Goal: Use online tool/utility: Utilize a website feature to perform a specific function

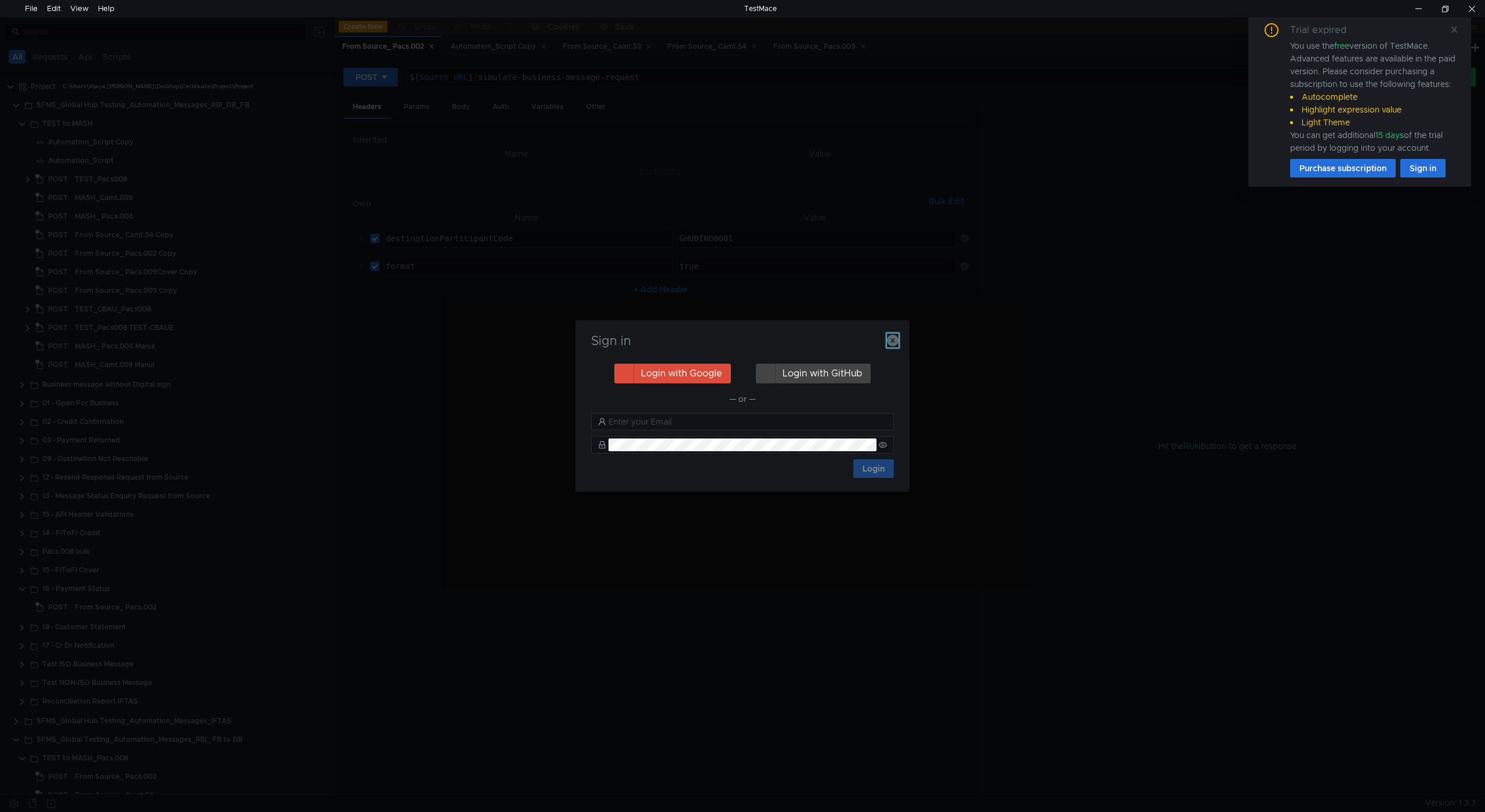
click at [891, 340] on icon "button" at bounding box center [893, 341] width 12 height 12
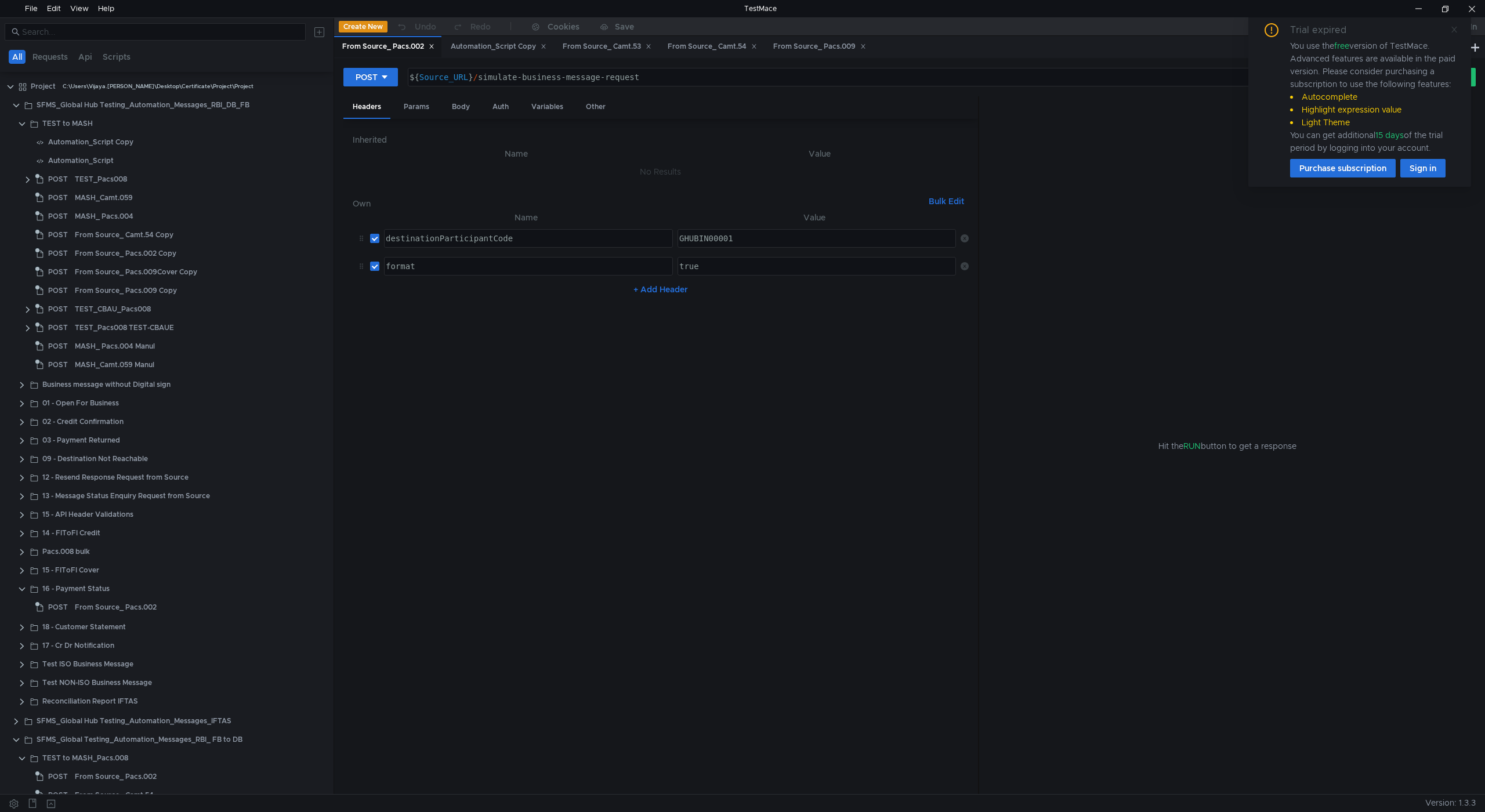
click at [1455, 26] on icon at bounding box center [1454, 30] width 8 height 8
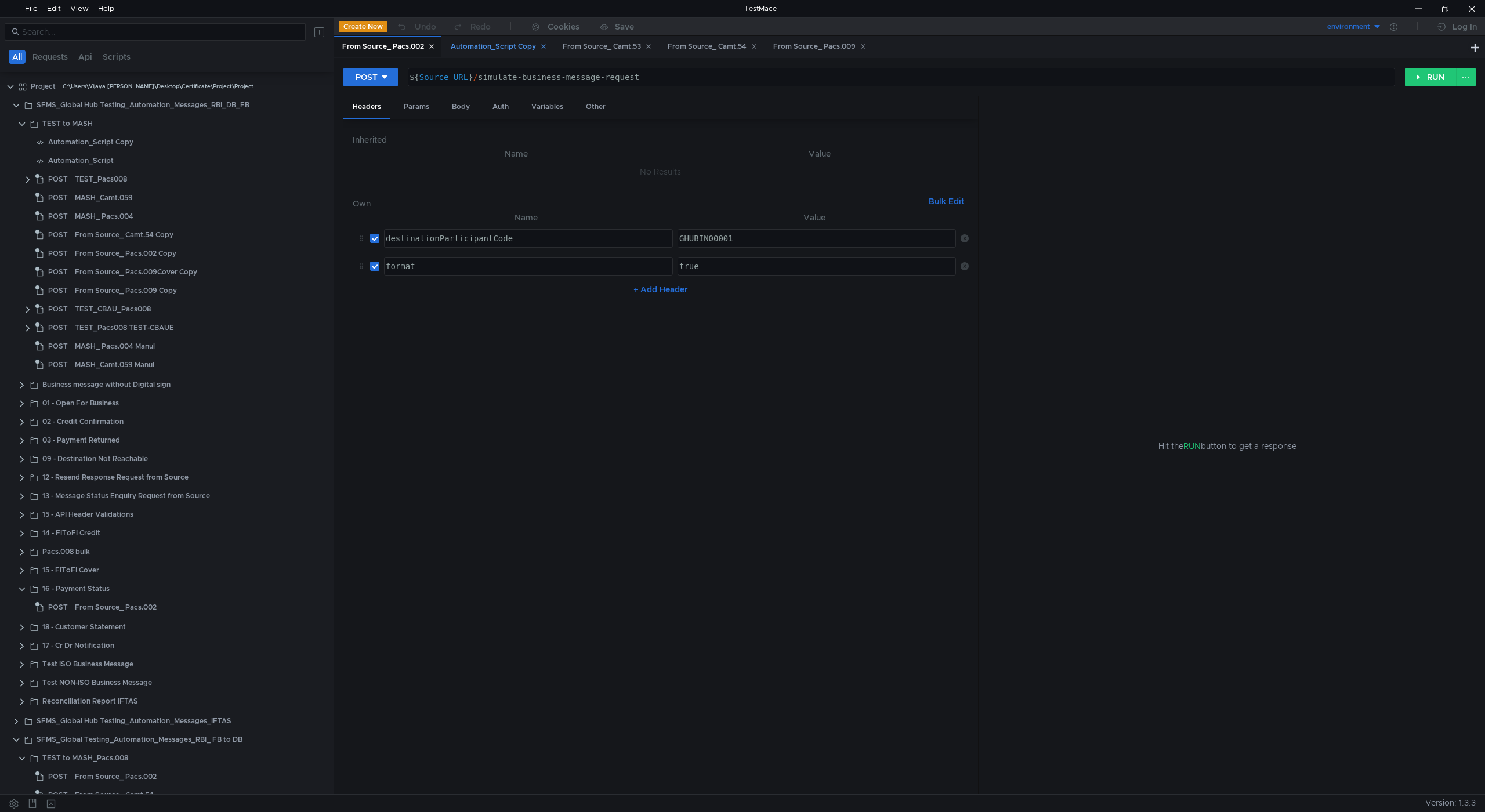
click at [489, 50] on div "Automation_Script Copy" at bounding box center [499, 46] width 96 height 12
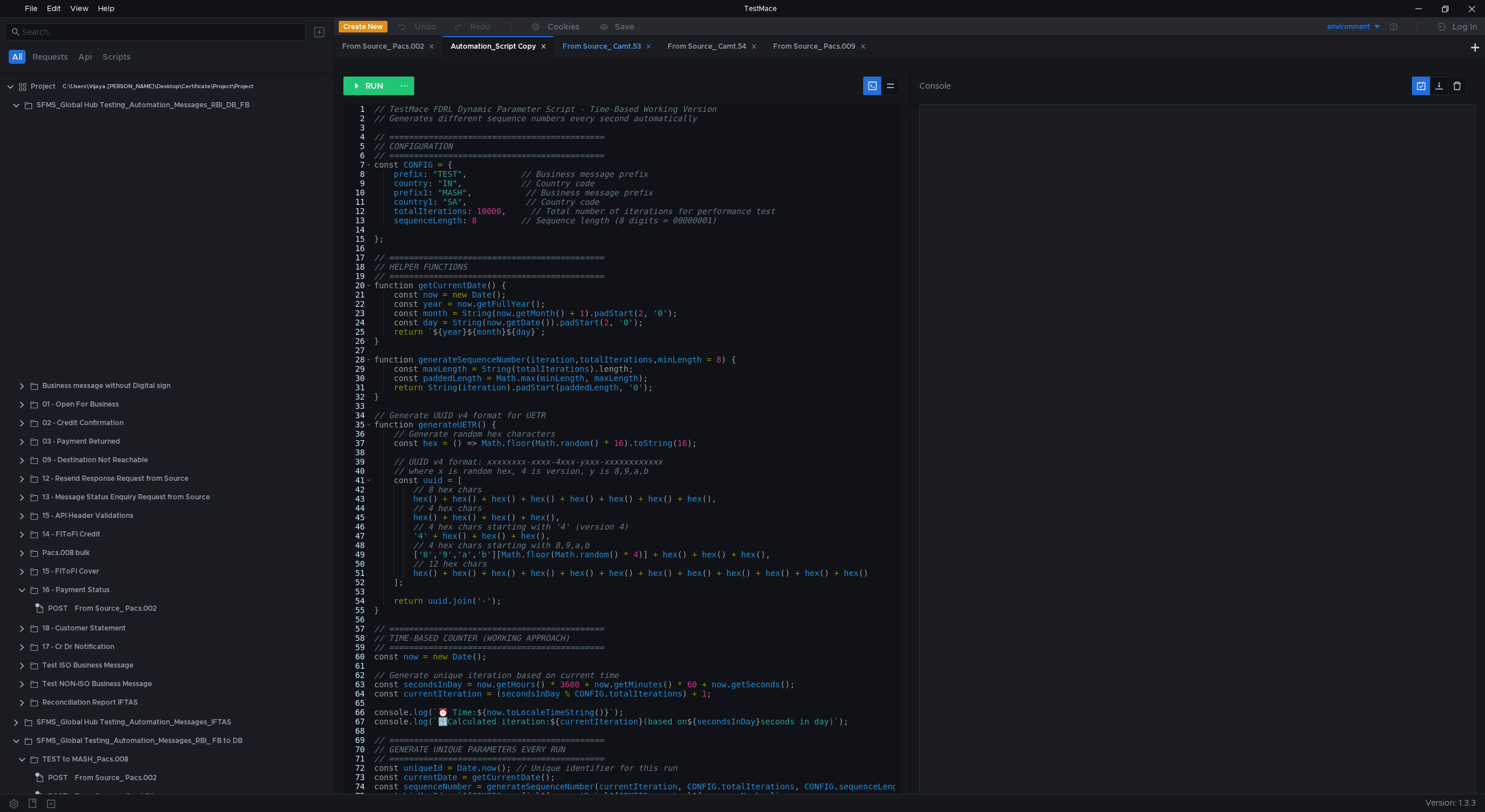
scroll to position [373, 0]
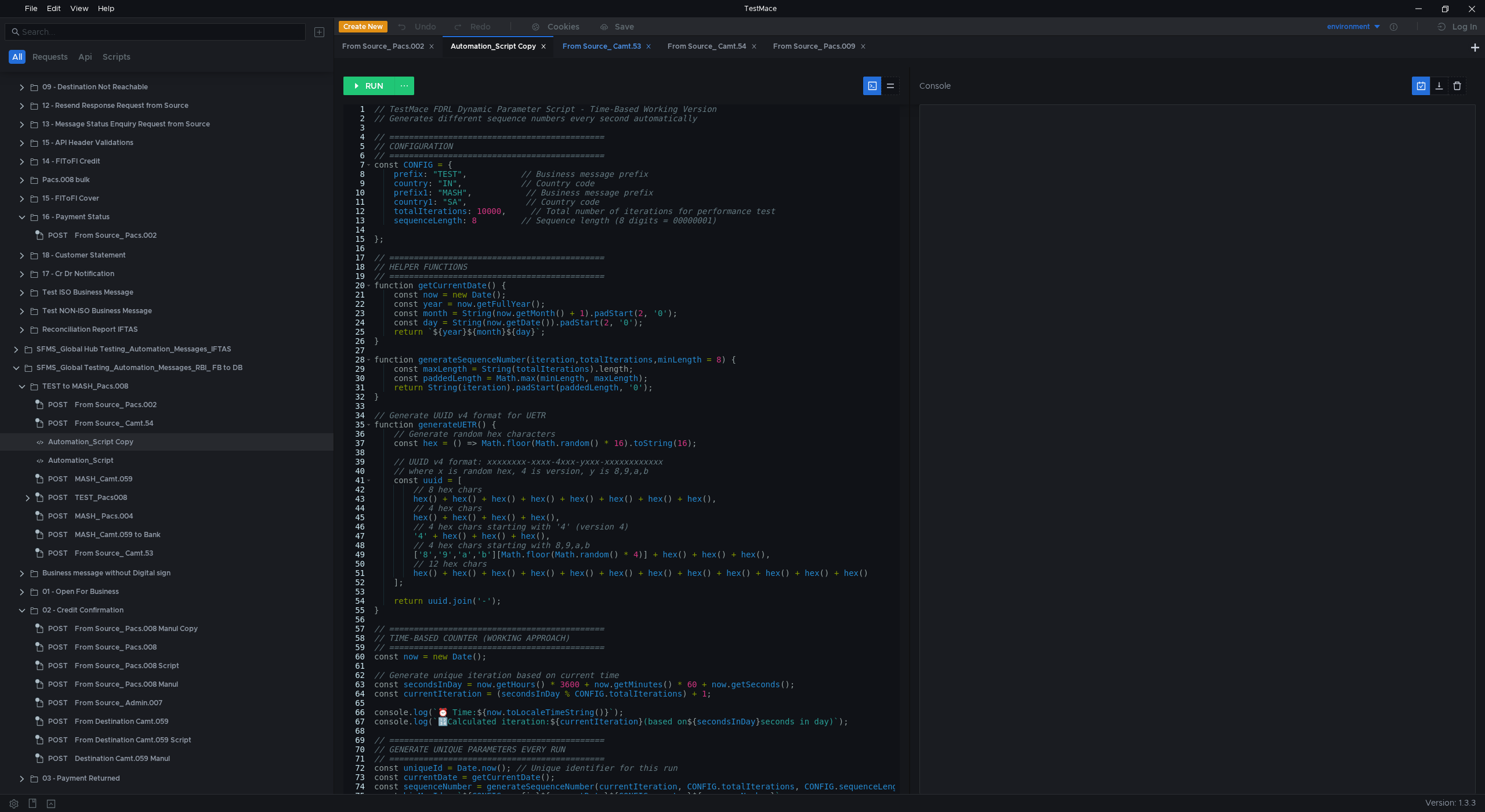
click at [614, 54] on div "From Source_ Camt.53" at bounding box center [607, 46] width 104 height 21
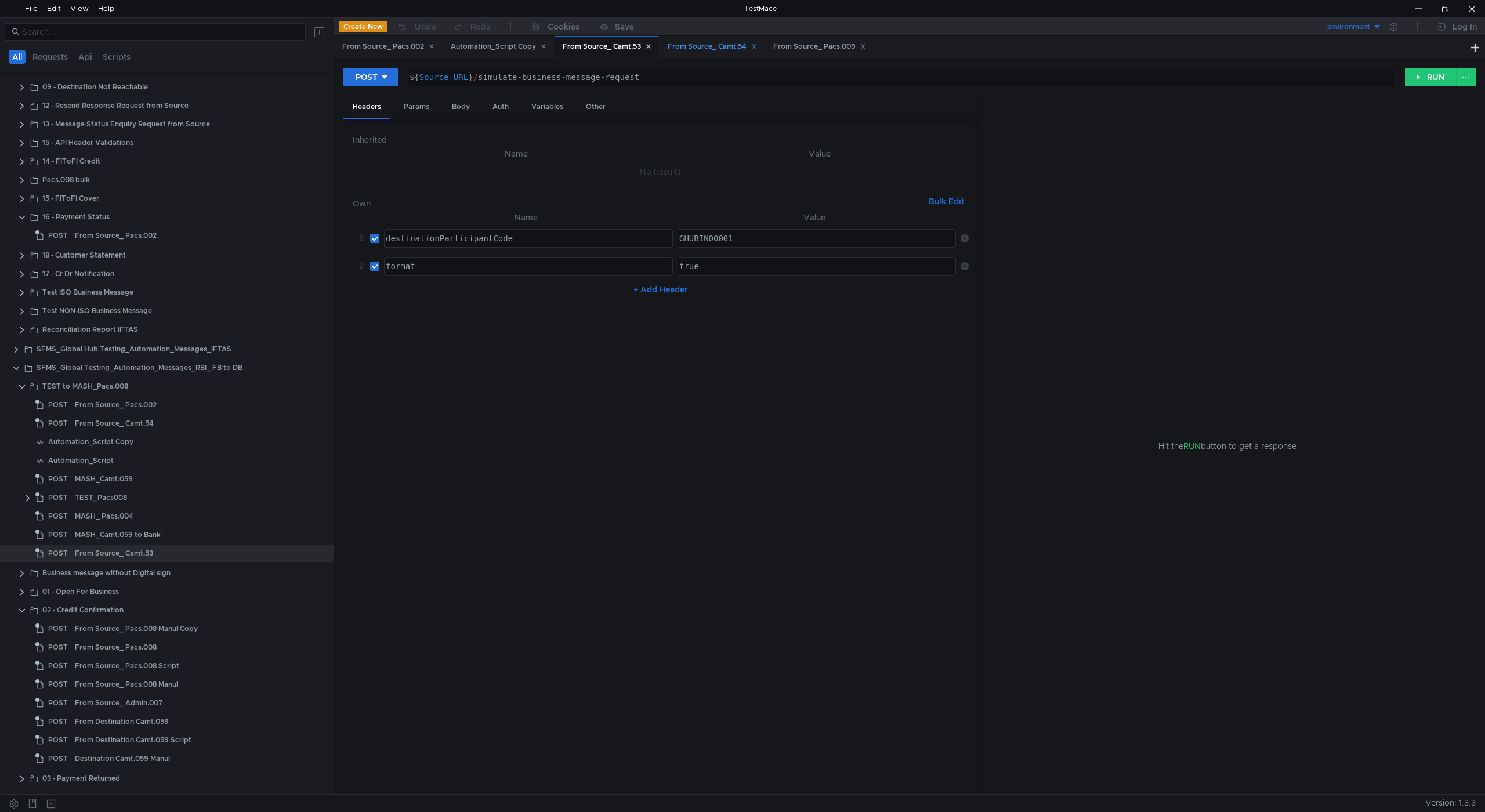
click at [687, 47] on div "From Source_ Camt.54" at bounding box center [712, 46] width 89 height 12
click at [807, 52] on div "From Source_ Pacs.009" at bounding box center [819, 46] width 93 height 12
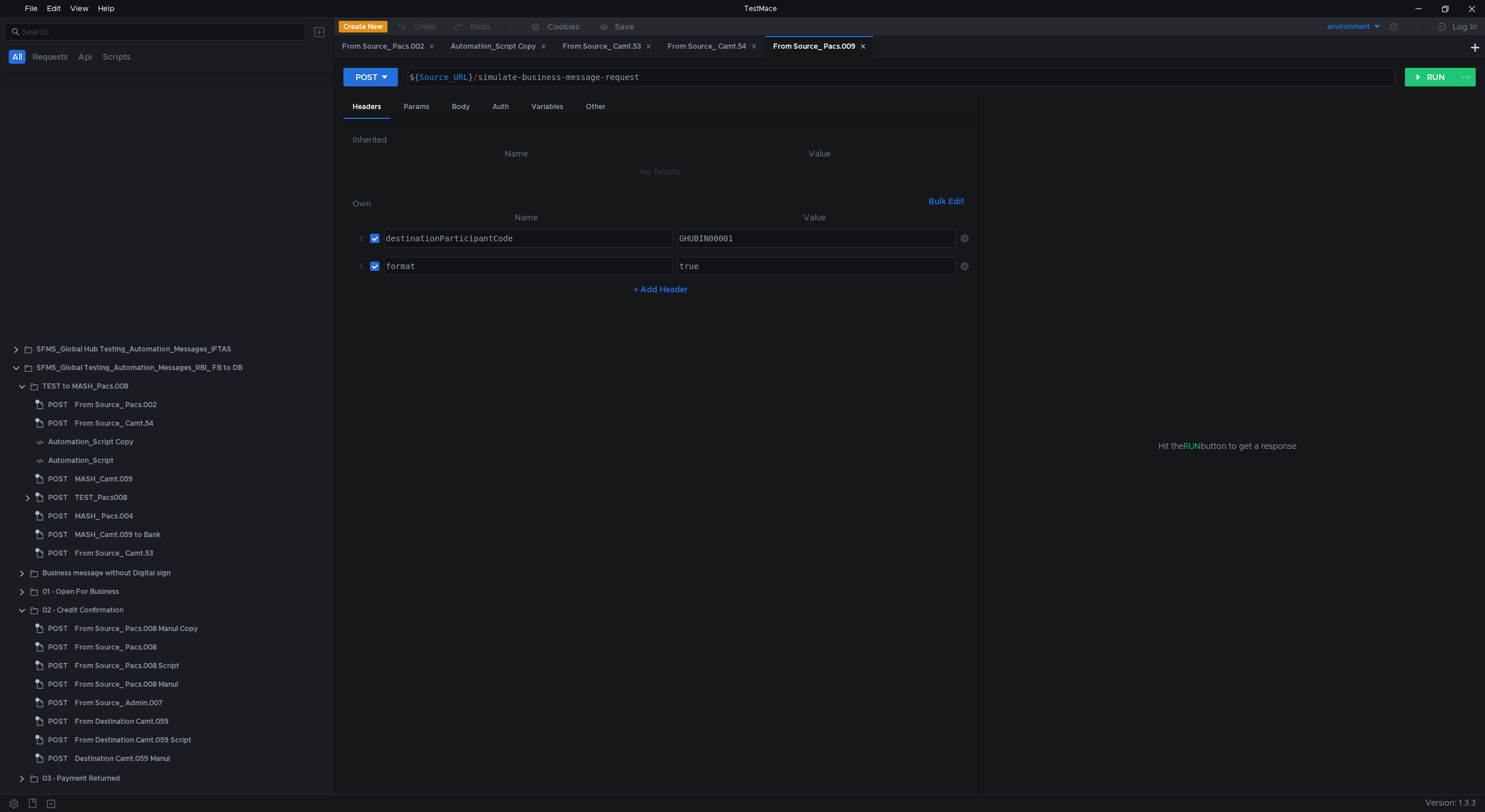
scroll to position [743, 0]
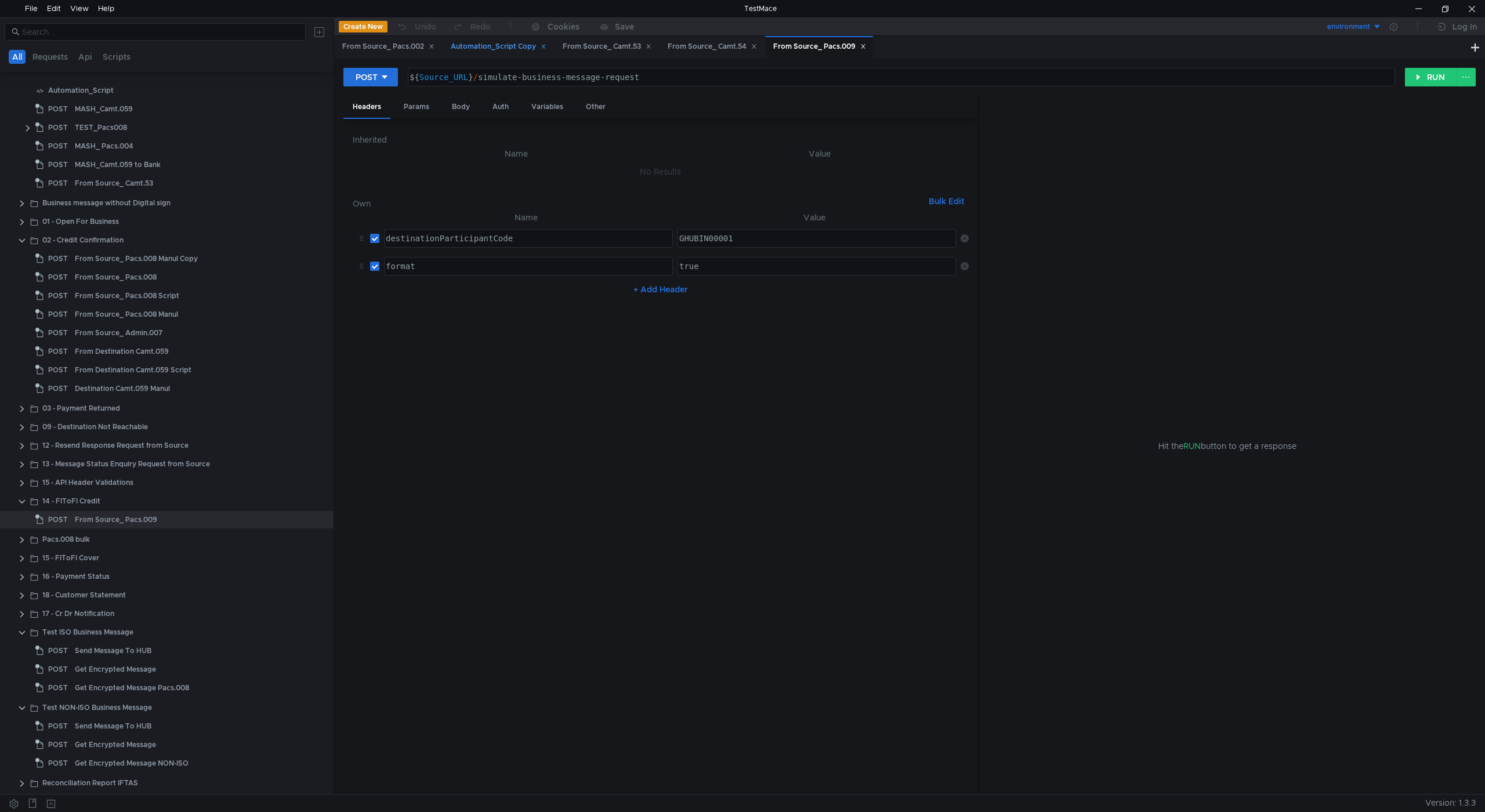
click at [526, 50] on div "Automation_Script Copy" at bounding box center [499, 46] width 96 height 12
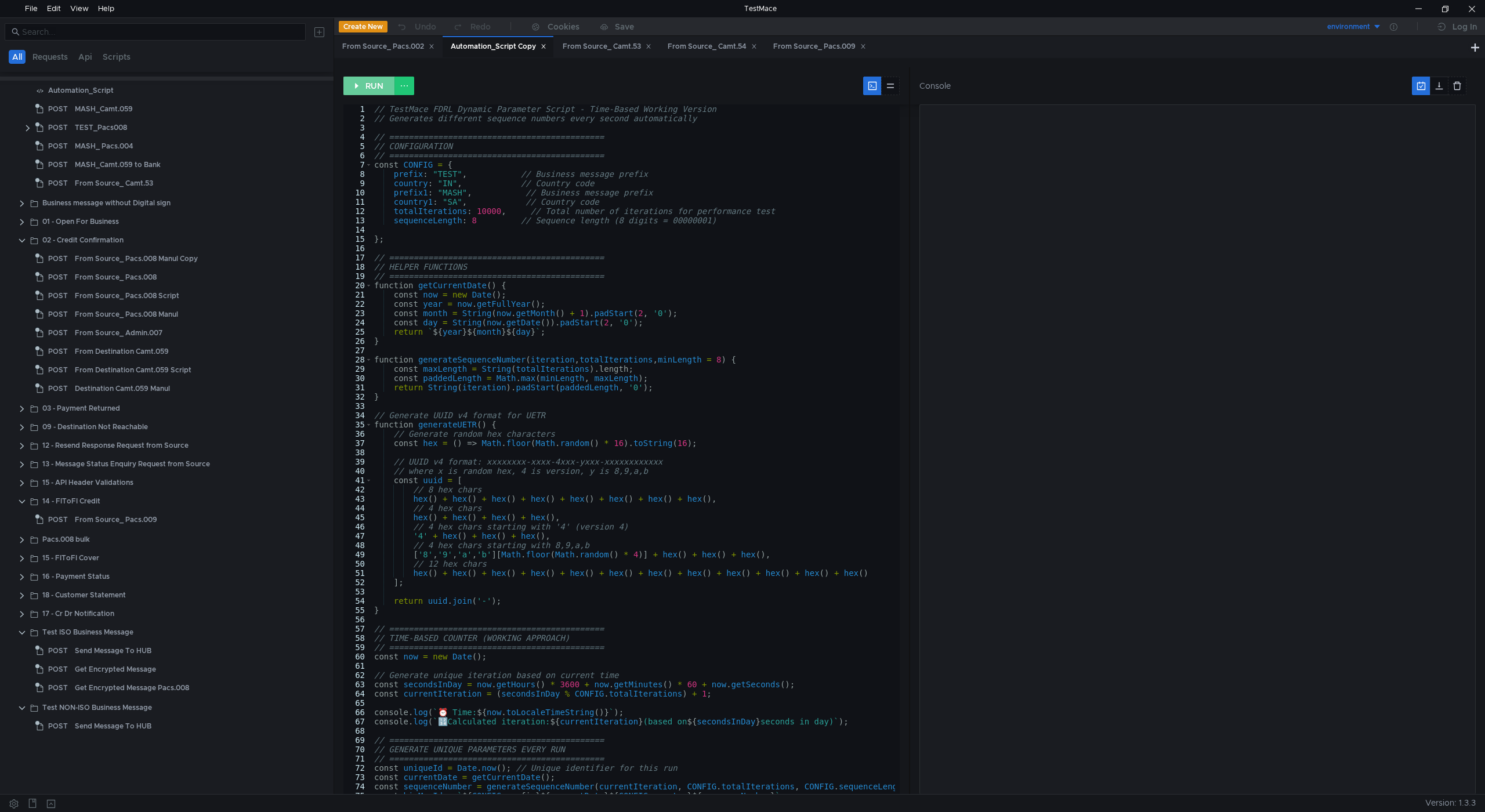
scroll to position [373, 0]
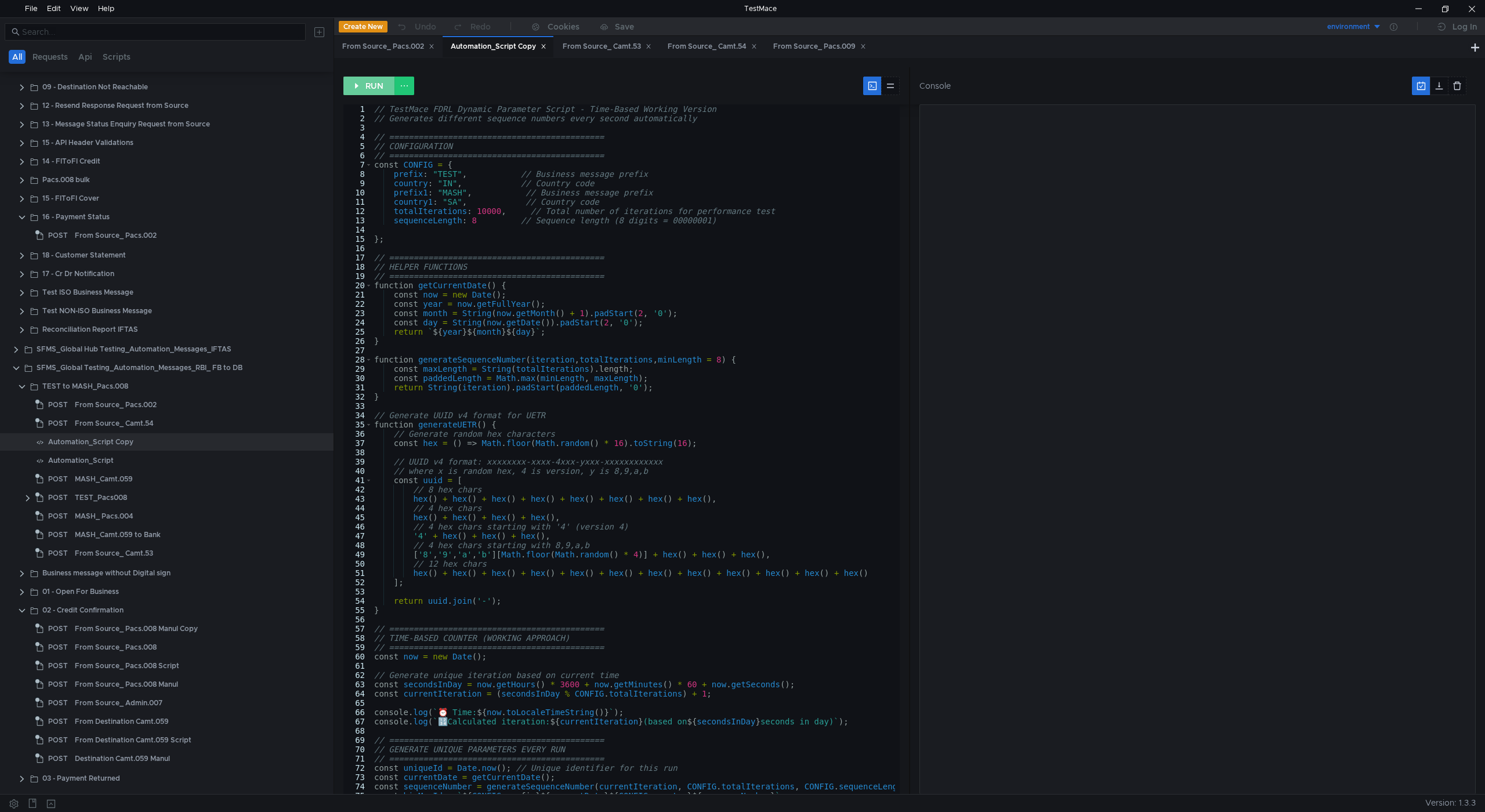
click at [367, 84] on button "RUN" at bounding box center [369, 86] width 51 height 18
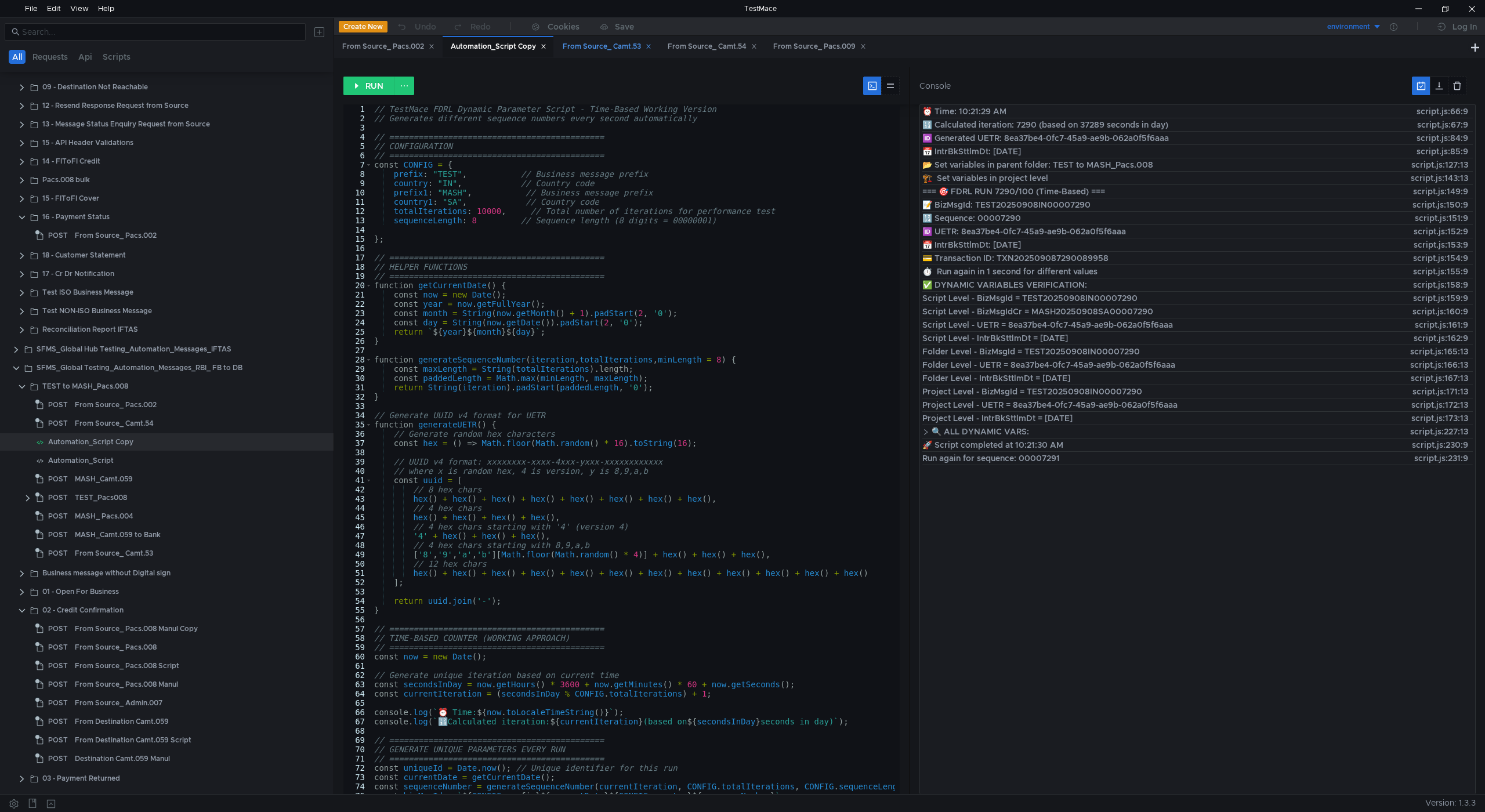
click at [623, 47] on div "From Source_ Camt.53" at bounding box center [606, 46] width 88 height 12
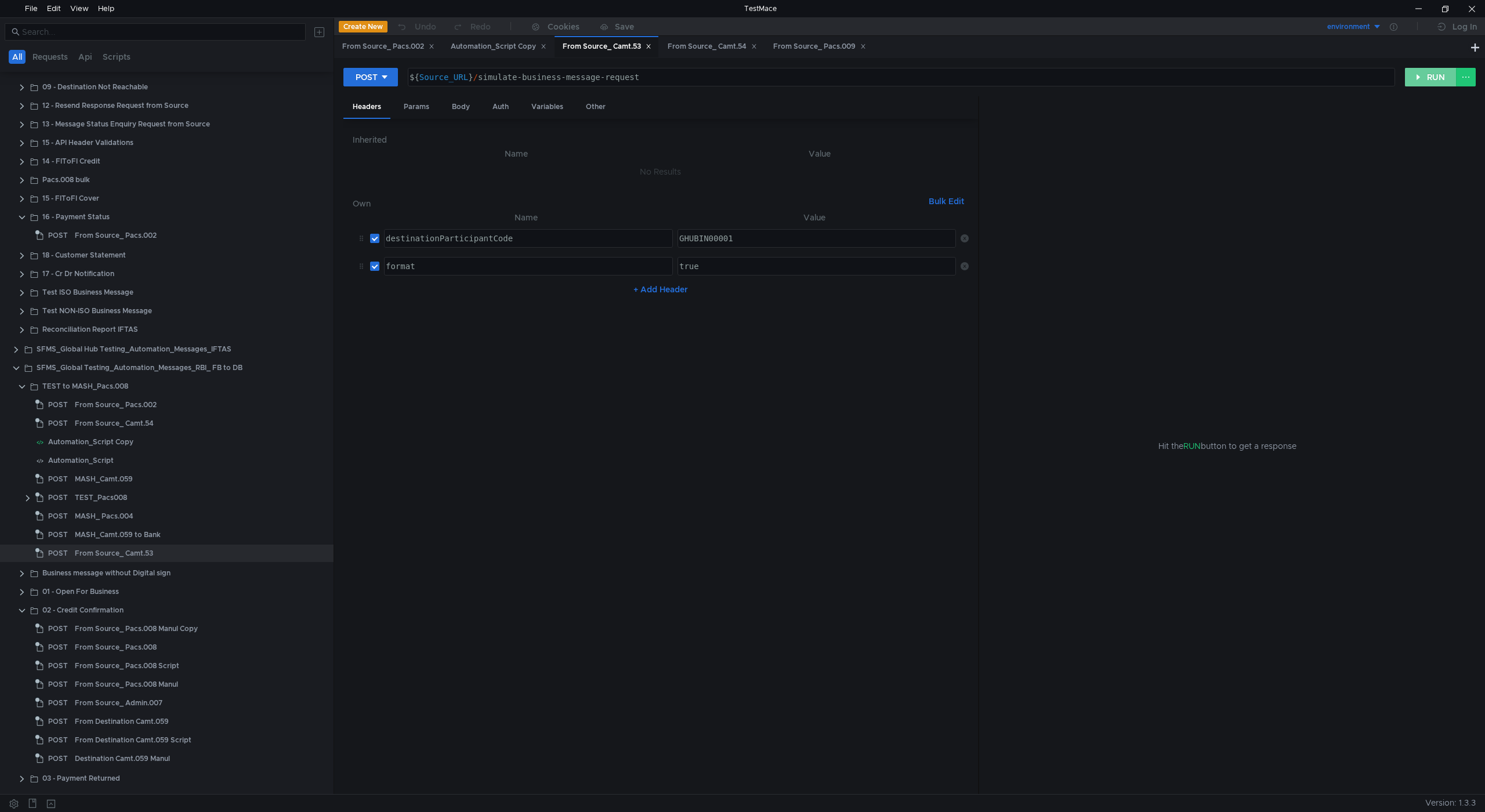
click at [1427, 79] on button "RUN" at bounding box center [1430, 77] width 51 height 18
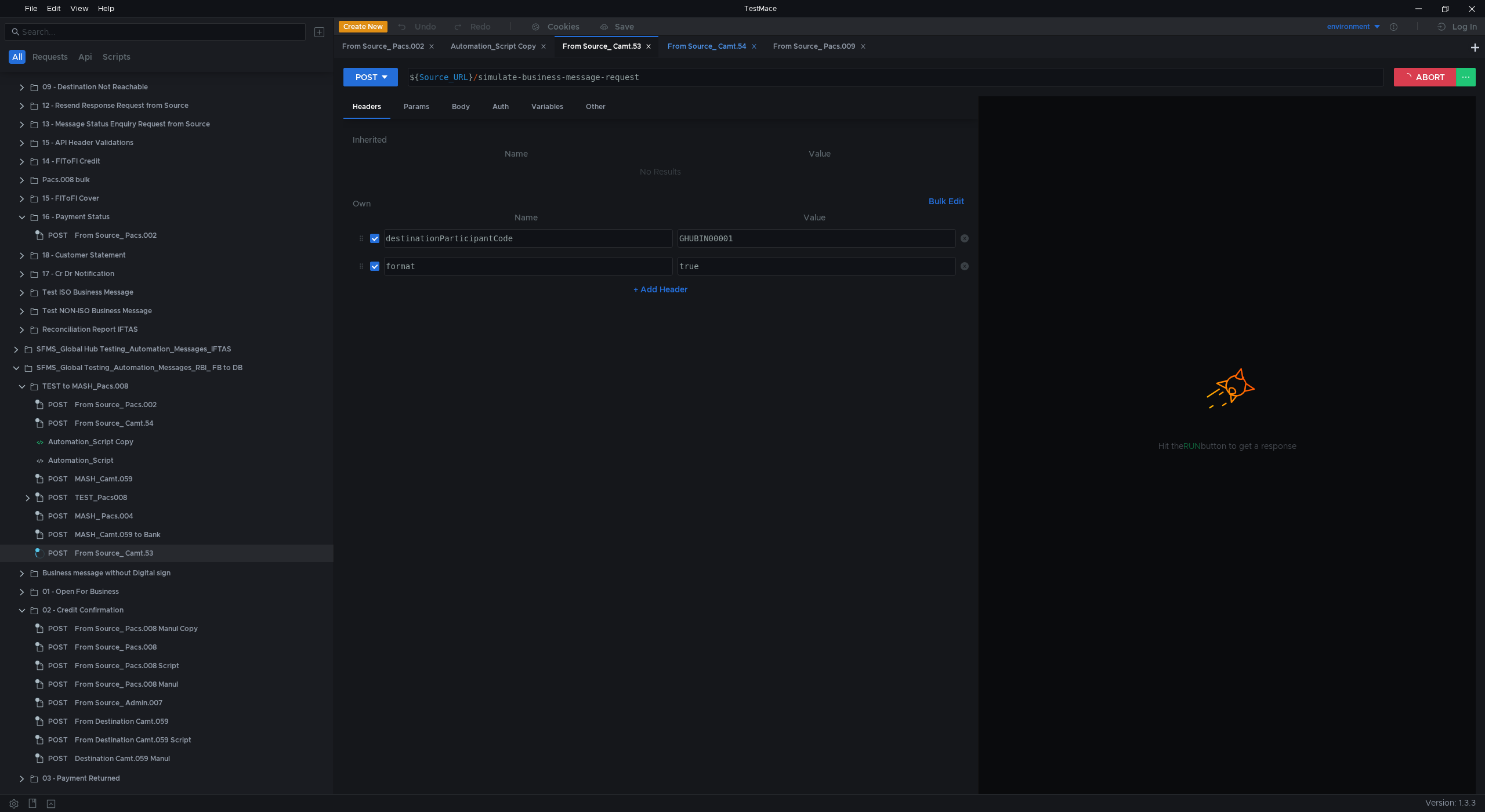
click at [712, 55] on div "From Source_ Camt.54" at bounding box center [712, 46] width 104 height 21
click at [605, 46] on div "From Source_ Camt.53" at bounding box center [606, 46] width 88 height 12
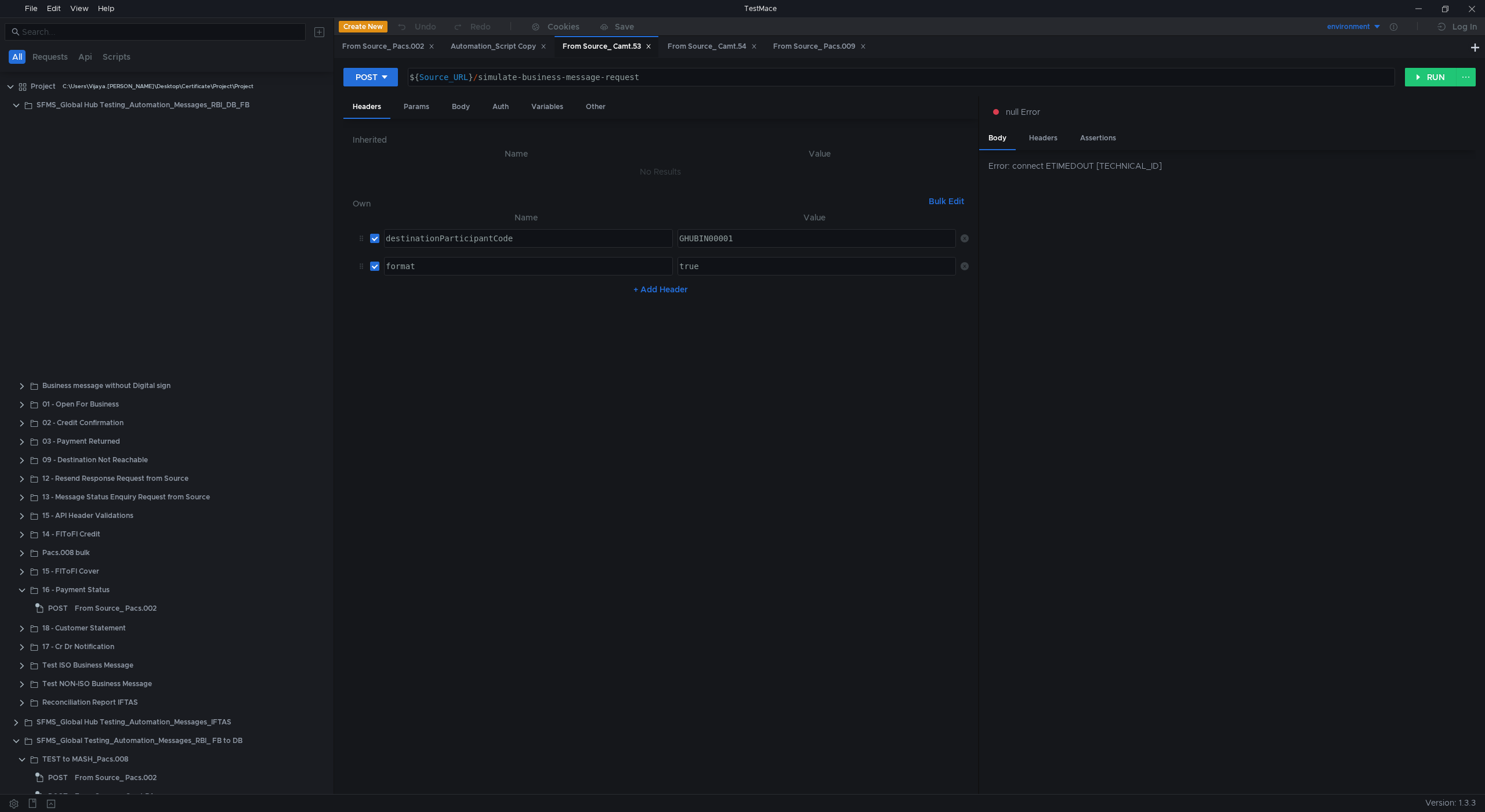
scroll to position [373, 0]
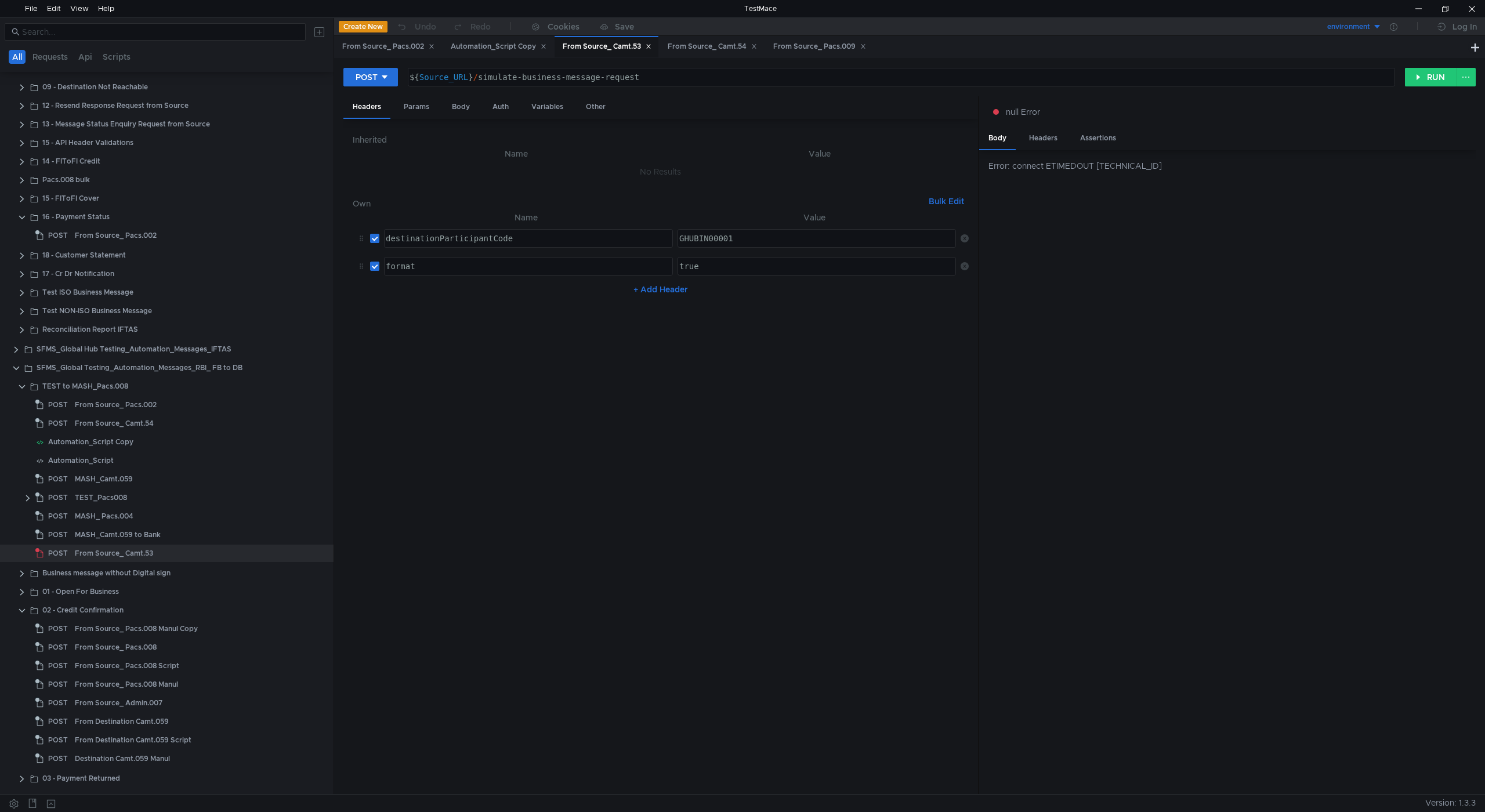
drag, startPoint x: 1048, startPoint y: 166, endPoint x: 1158, endPoint y: 168, distance: 110.0
click at [1158, 168] on div "Error: connect ETIMEDOUT [TECHNICAL_ID]" at bounding box center [1231, 165] width 487 height 12
click at [1054, 167] on div "Error: connect ETIMEDOUT [TECHNICAL_ID]" at bounding box center [1231, 165] width 487 height 12
drag, startPoint x: 1152, startPoint y: 167, endPoint x: 990, endPoint y: 171, distance: 162.0
click at [990, 171] on div "Error: connect ETIMEDOUT [TECHNICAL_ID]" at bounding box center [1231, 165] width 487 height 12
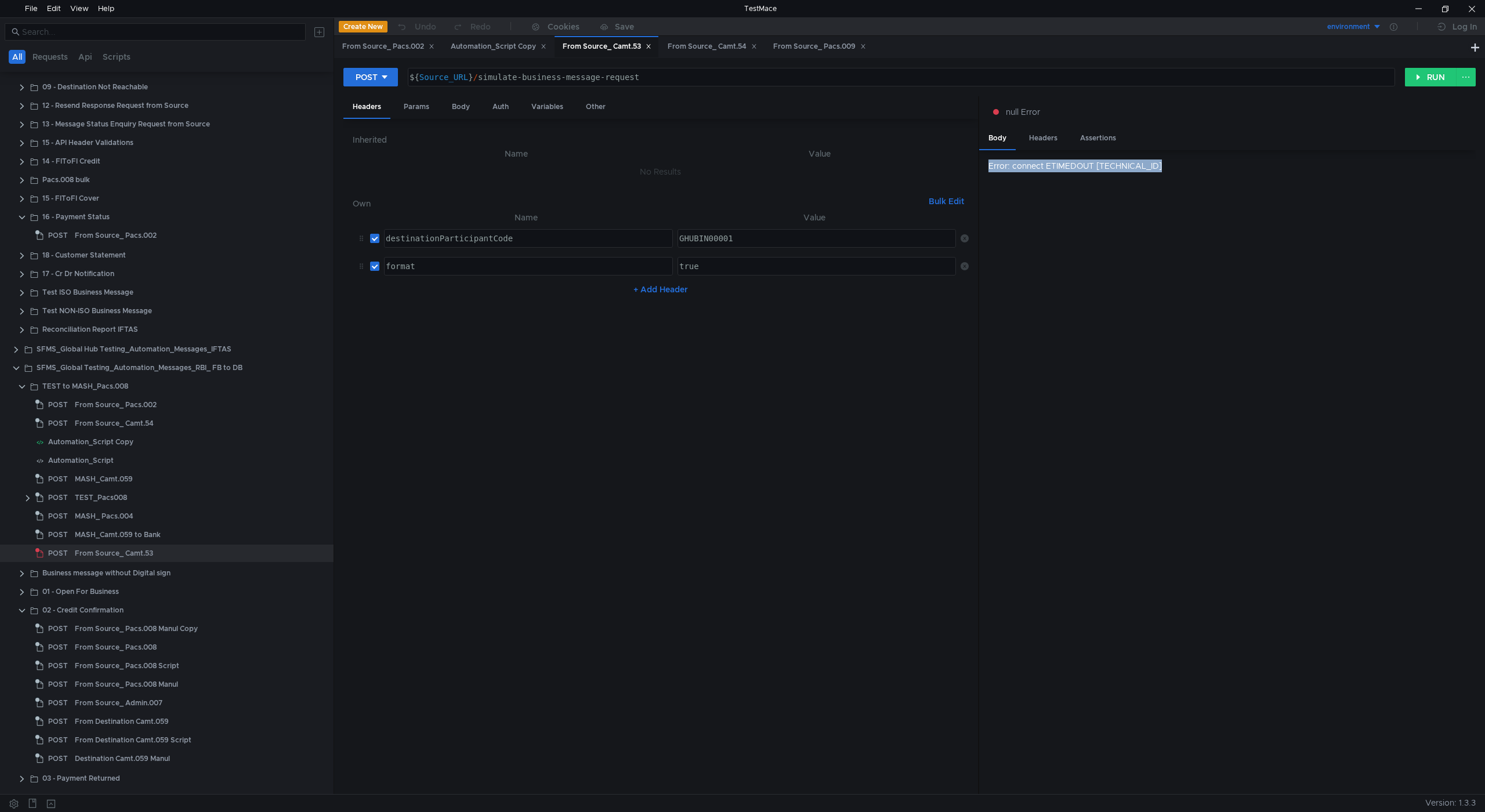
click at [1035, 170] on div "Error: connect ETIMEDOUT [TECHNICAL_ID]" at bounding box center [1231, 165] width 487 height 12
drag, startPoint x: 1046, startPoint y: 167, endPoint x: 1157, endPoint y: 168, distance: 111.0
click at [1157, 168] on div "Error: connect ETIMEDOUT [TECHNICAL_ID]" at bounding box center [1231, 165] width 487 height 12
click at [720, 48] on div "From Source_ Camt.54" at bounding box center [712, 46] width 89 height 12
click at [806, 47] on div "From Source_ Pacs.009" at bounding box center [819, 46] width 93 height 12
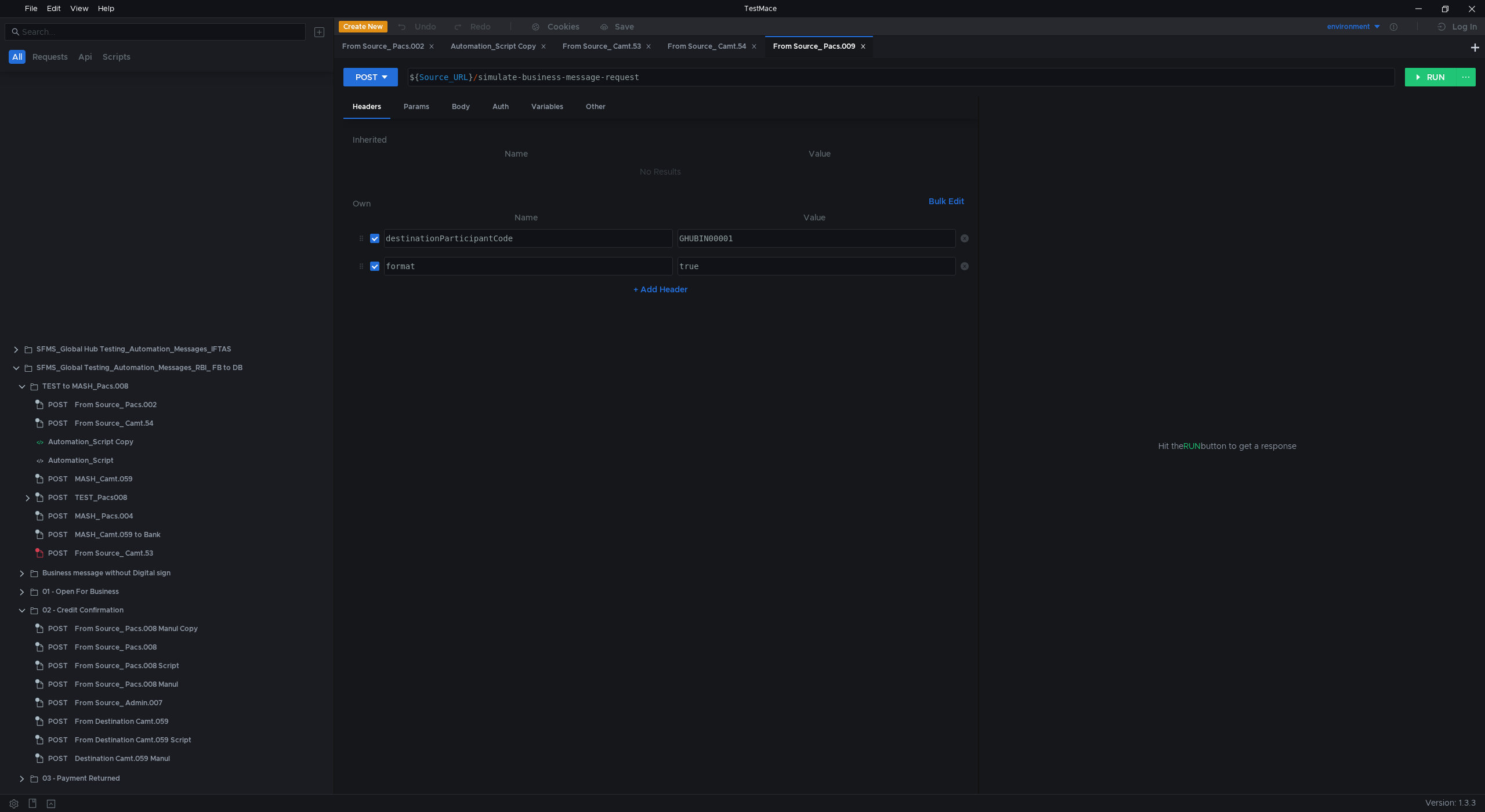
scroll to position [743, 0]
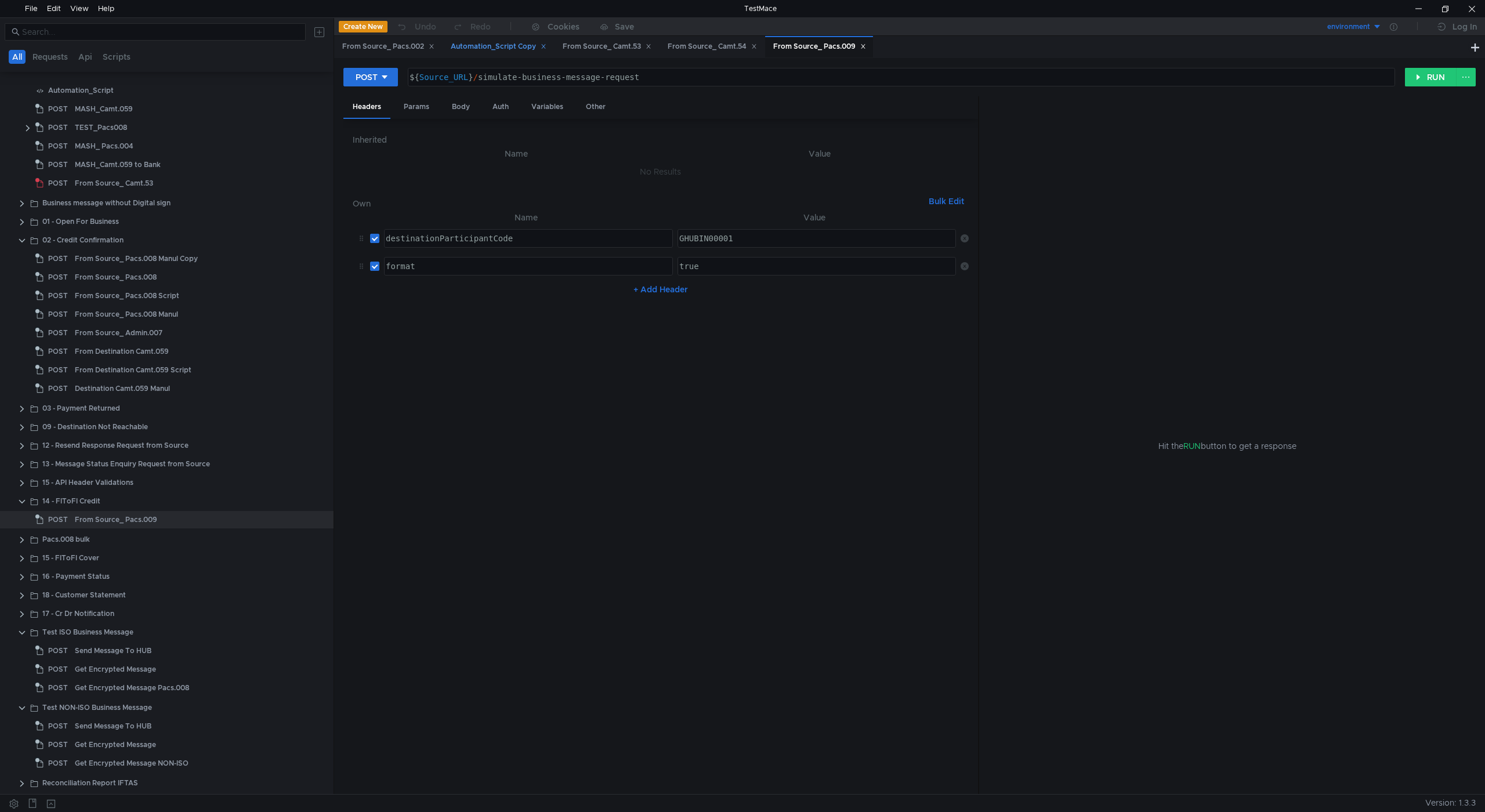
click at [498, 47] on div "Automation_Script Copy" at bounding box center [499, 46] width 96 height 12
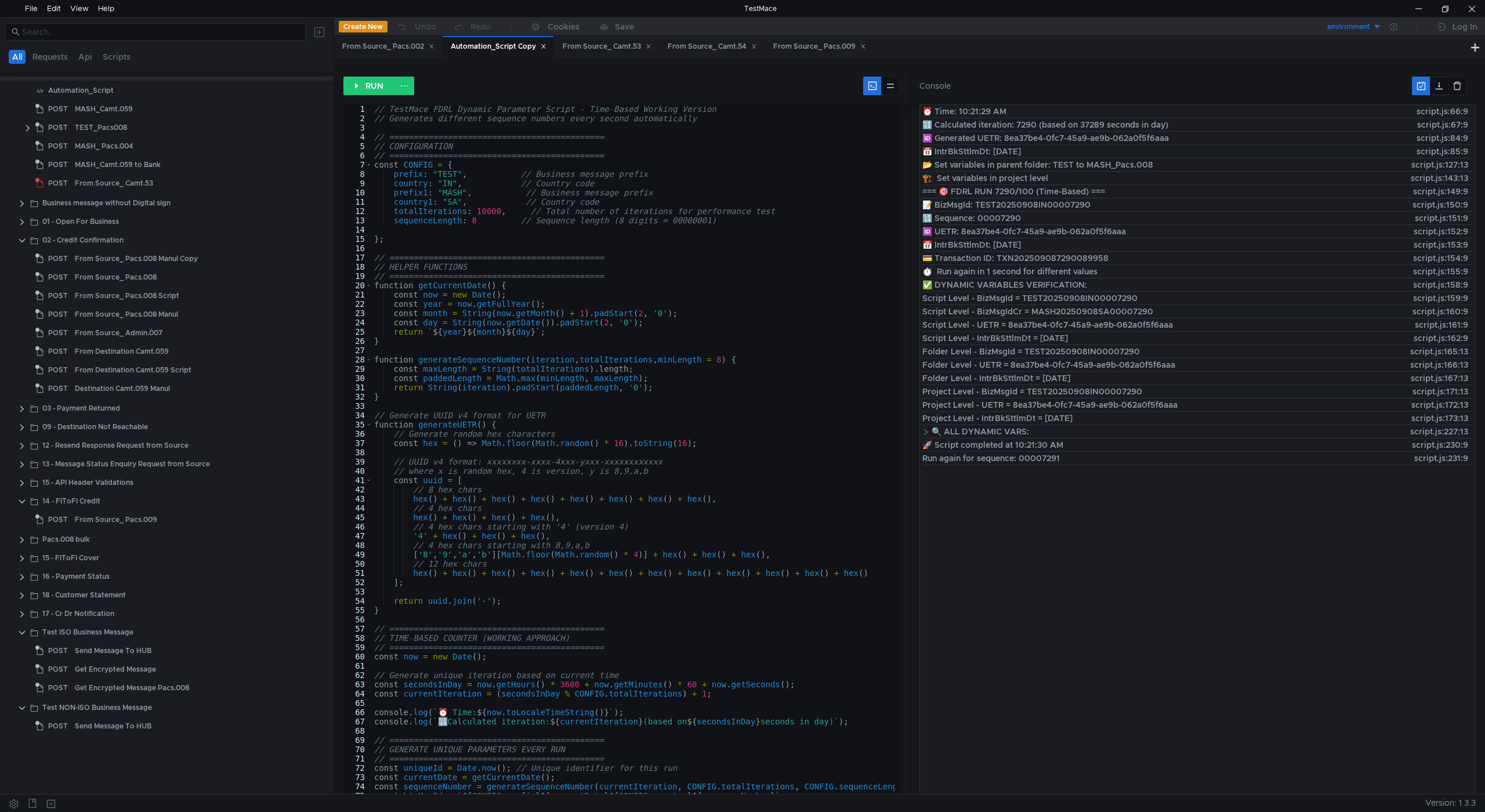
scroll to position [373, 0]
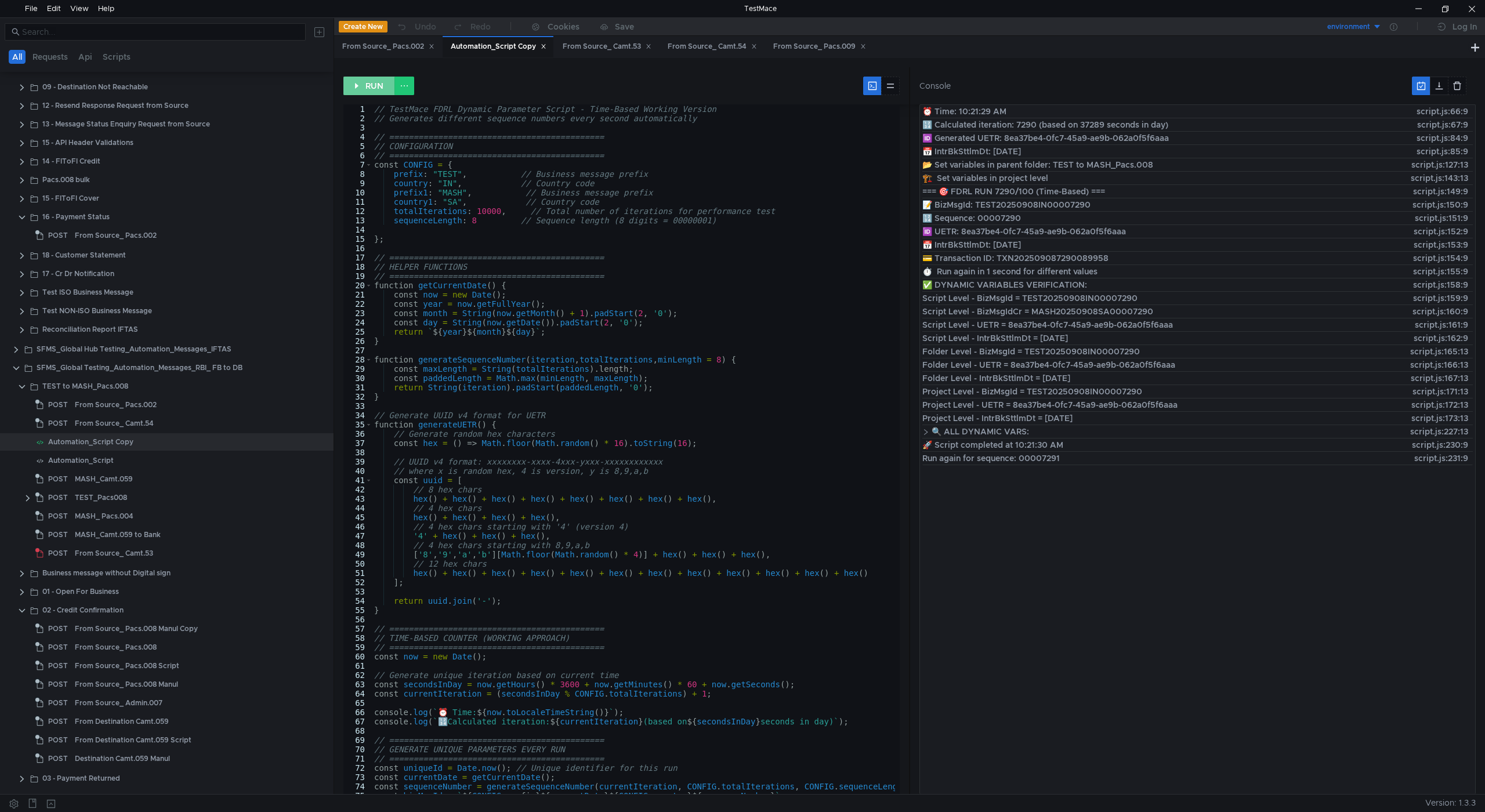
click at [358, 87] on button "RUN" at bounding box center [369, 86] width 51 height 18
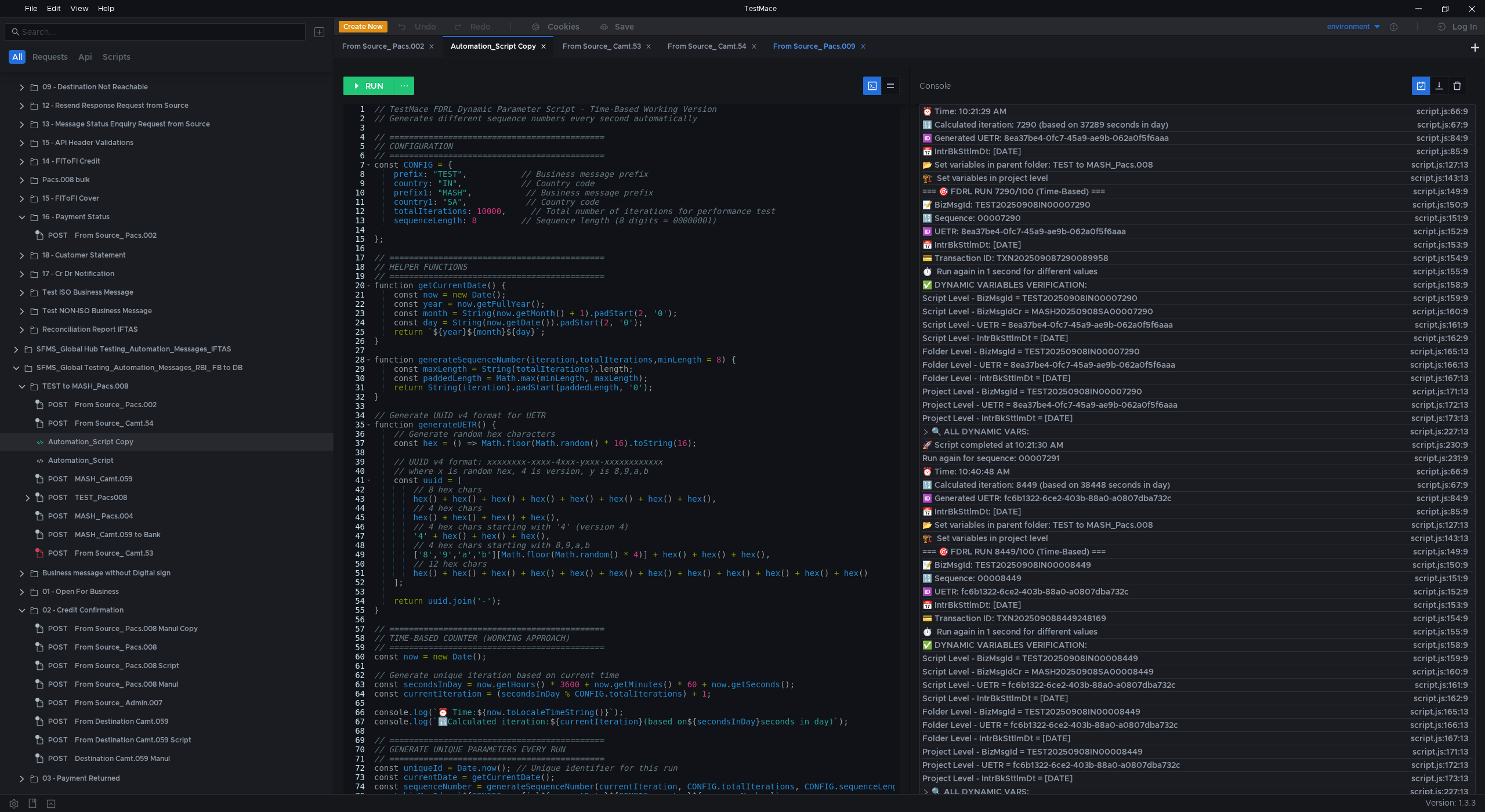
click at [799, 47] on div "From Source_ Pacs.009" at bounding box center [819, 46] width 93 height 12
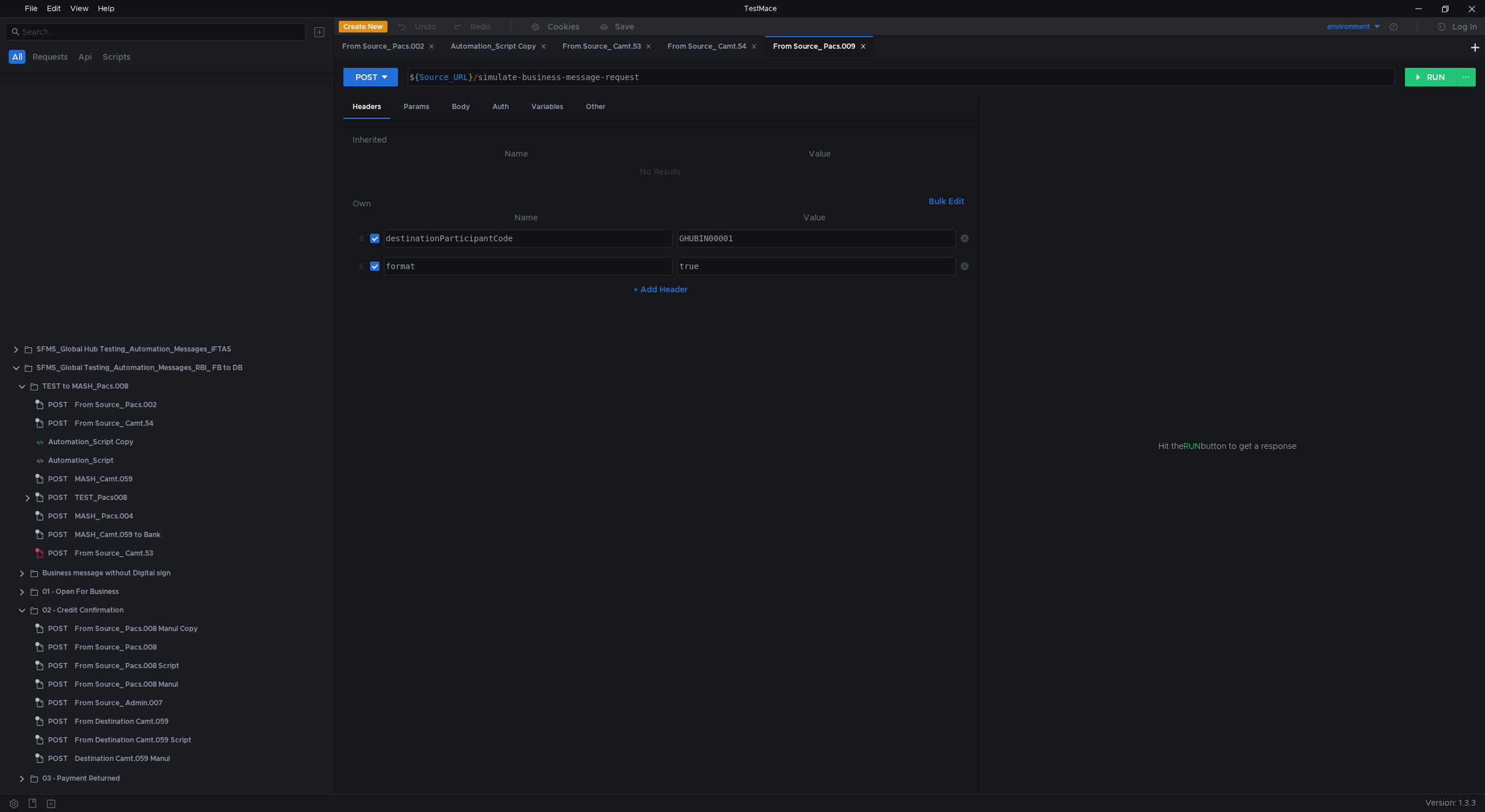
scroll to position [743, 0]
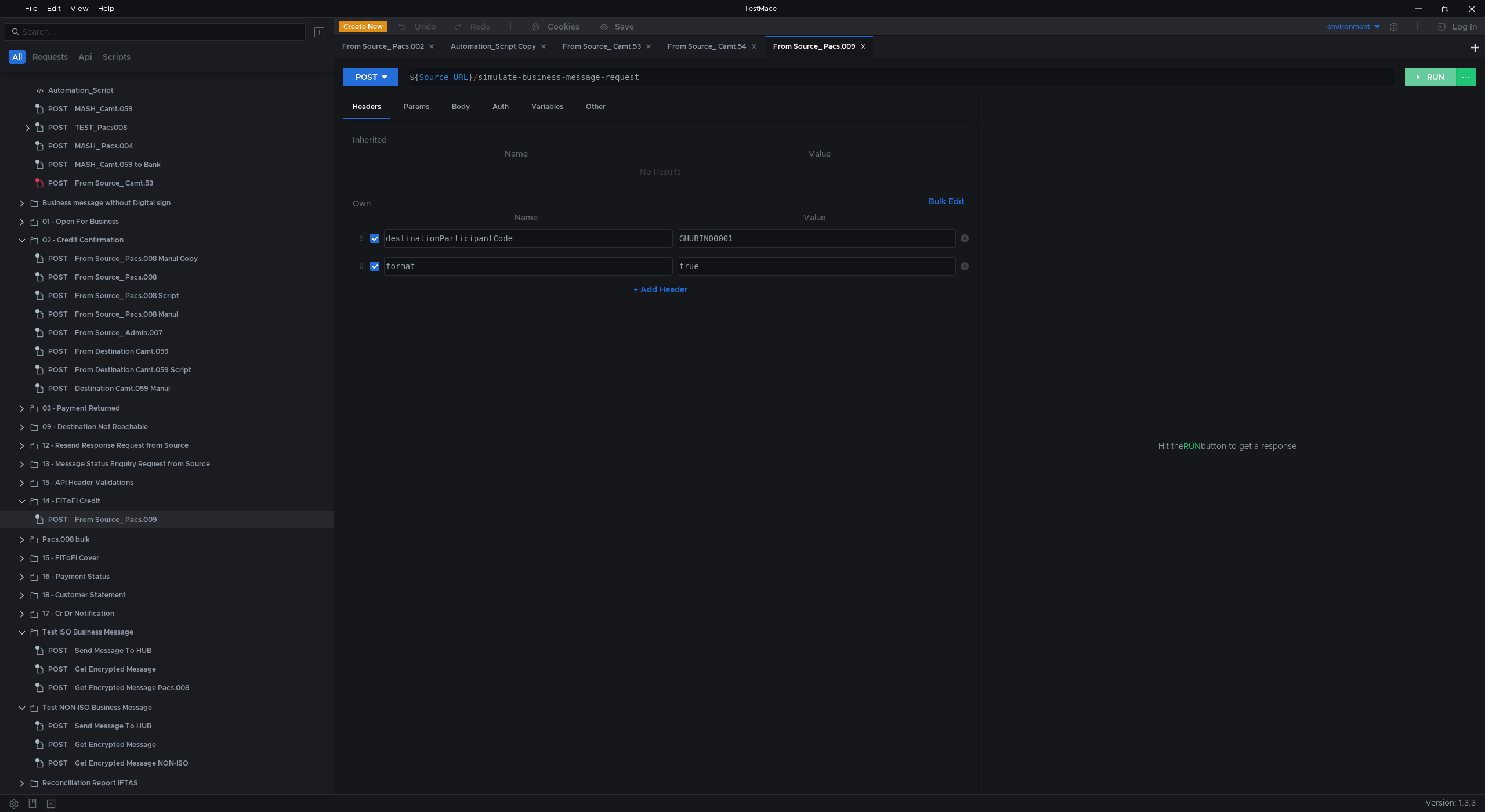
click at [1421, 78] on button "RUN" at bounding box center [1430, 77] width 51 height 18
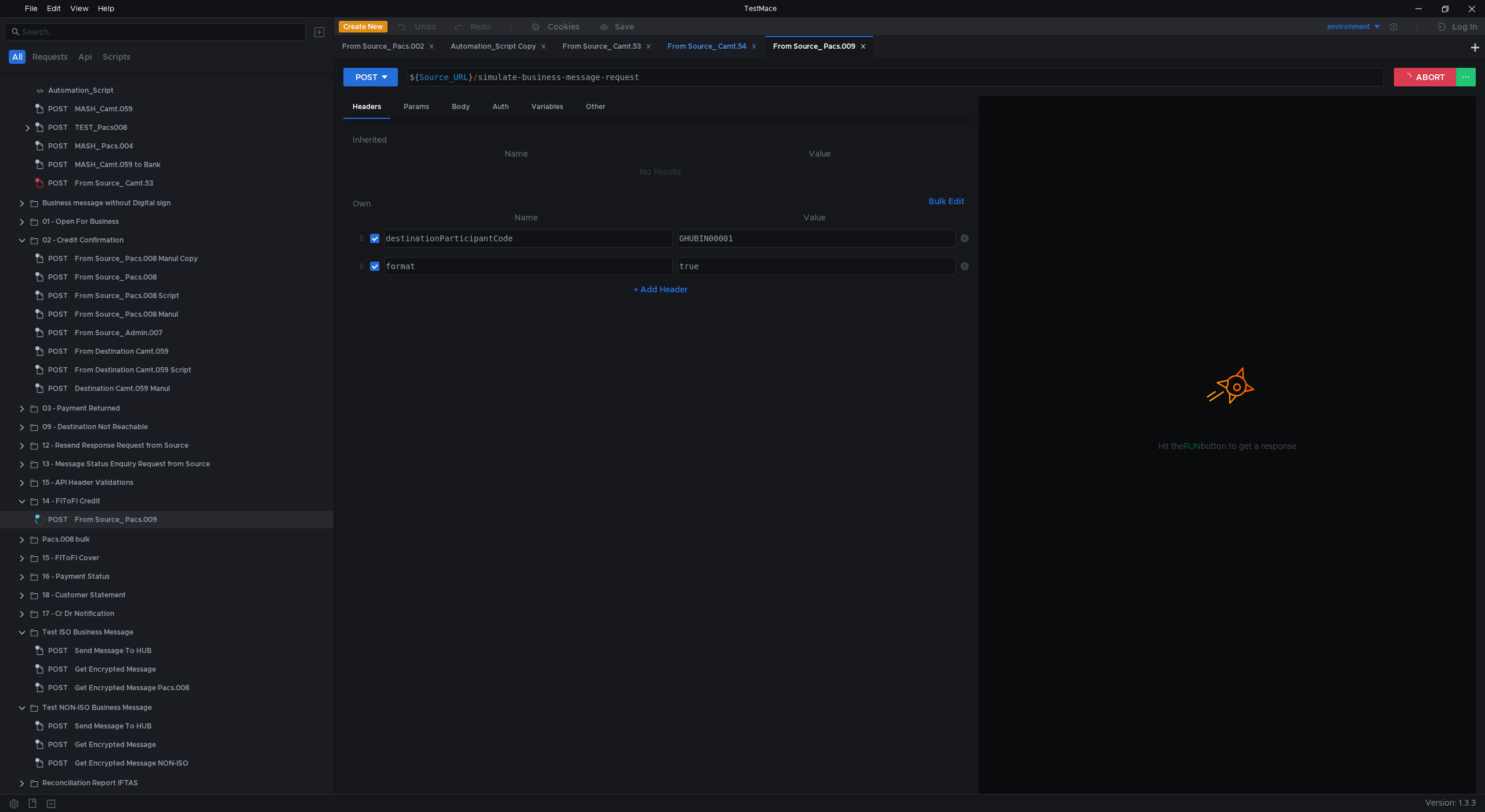
click at [703, 45] on div "From Source_ Camt.54" at bounding box center [712, 46] width 89 height 12
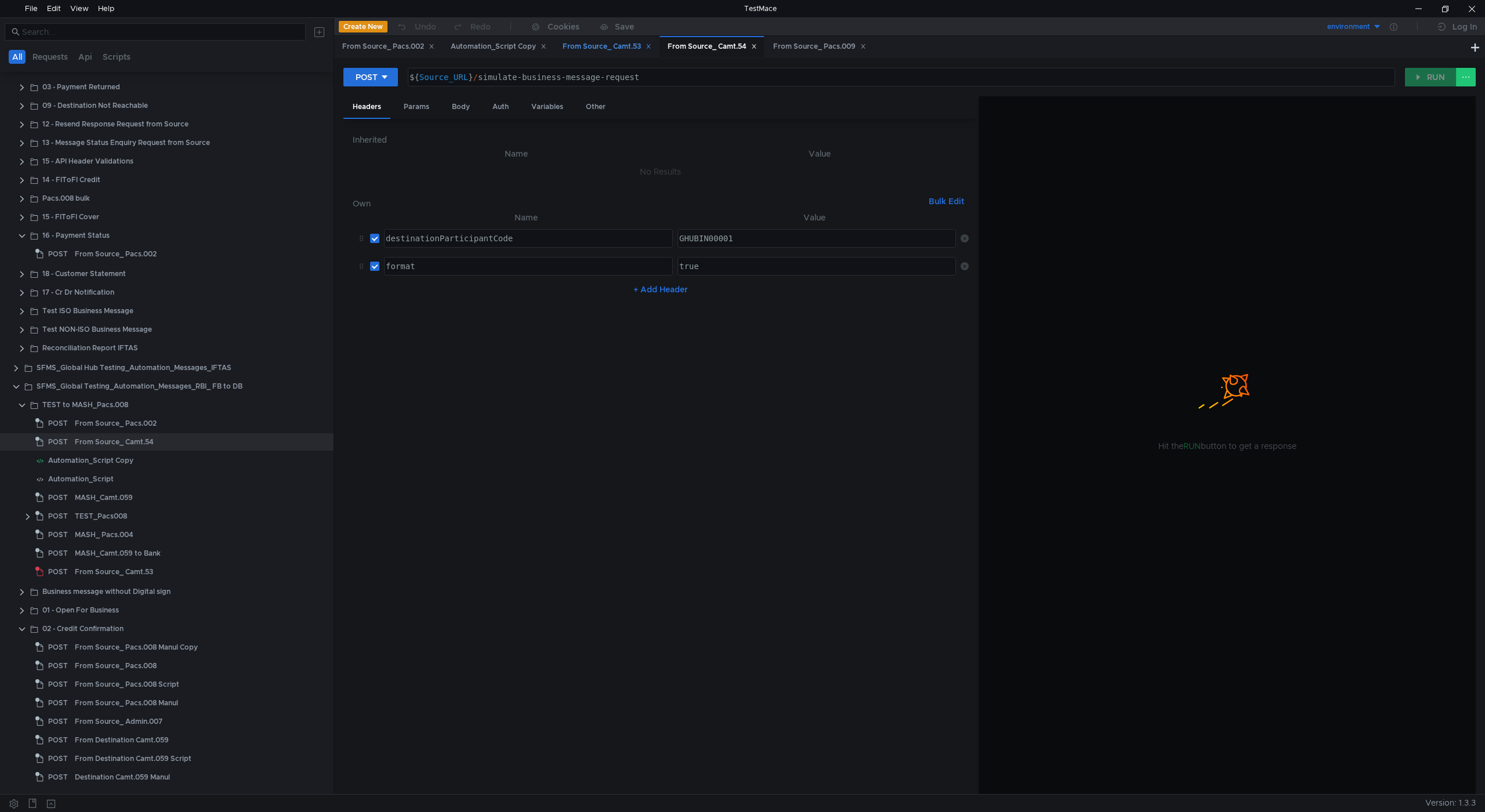
click at [584, 45] on div "From Source_ Camt.53" at bounding box center [606, 46] width 88 height 12
click at [494, 50] on div "Automation_Script Copy" at bounding box center [499, 46] width 96 height 12
